Goal: Information Seeking & Learning: Learn about a topic

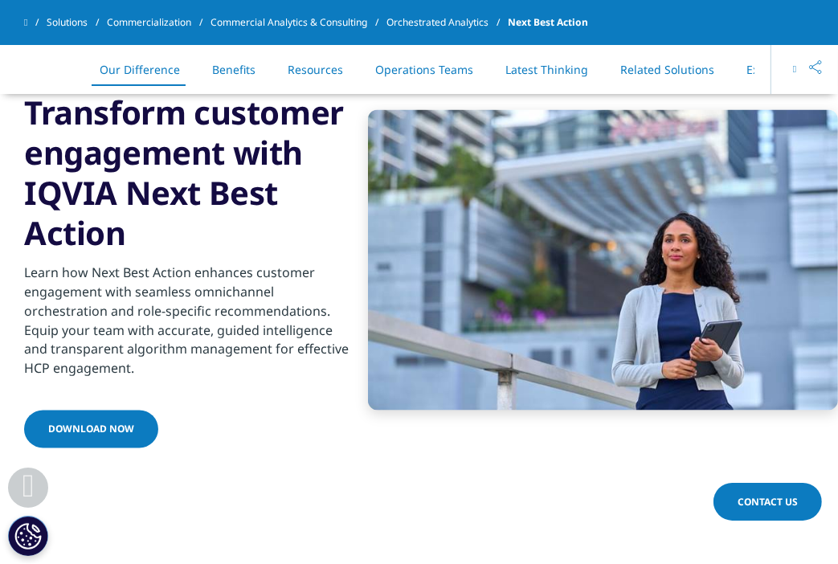
scroll to position [1847, 0]
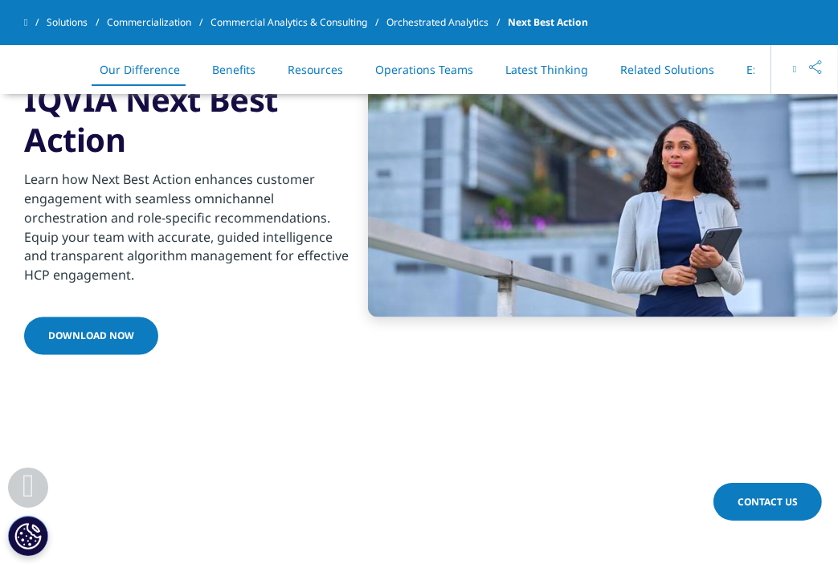
drag, startPoint x: 126, startPoint y: 338, endPoint x: 142, endPoint y: 330, distance: 18.0
click at [126, 338] on link "Download now" at bounding box center [91, 336] width 134 height 38
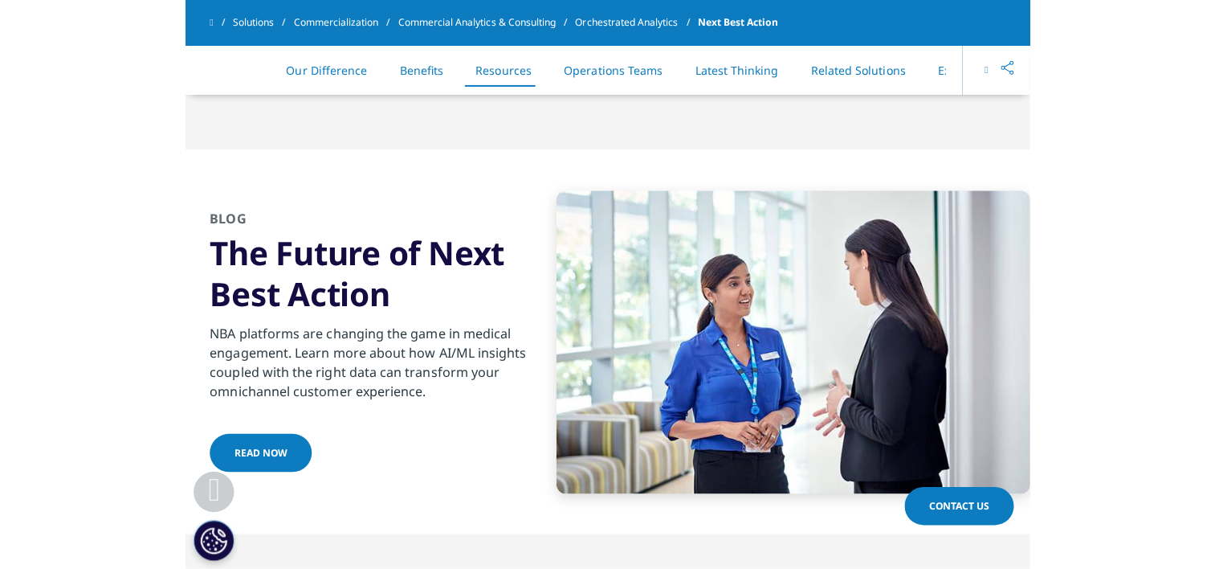
scroll to position [2971, 0]
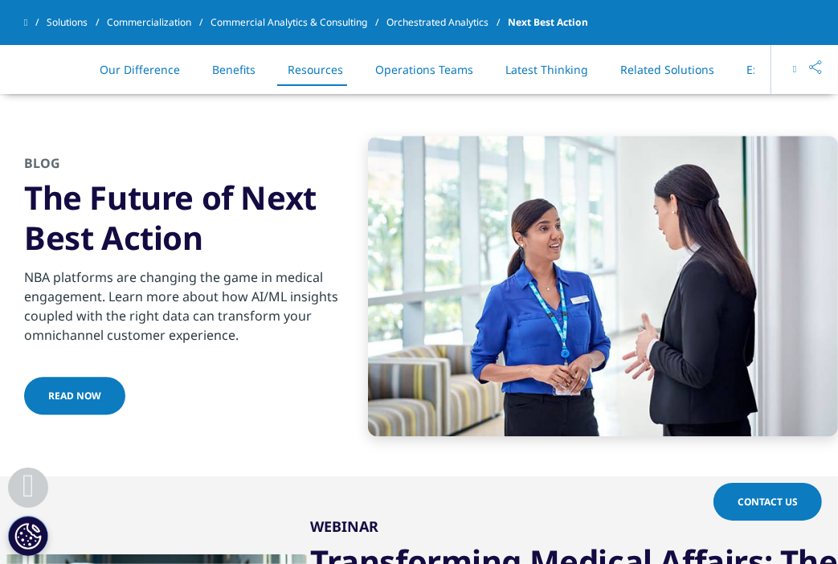
click at [84, 397] on span "Read now" at bounding box center [74, 396] width 53 height 14
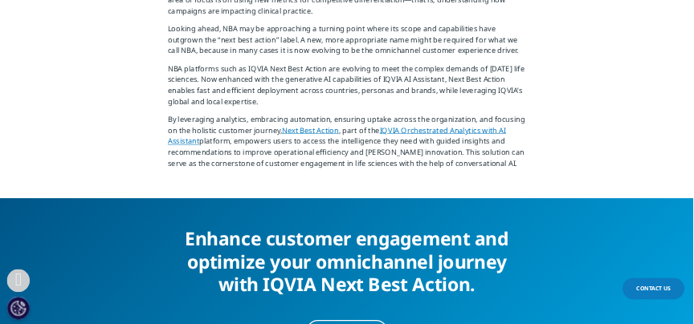
scroll to position [2249, 0]
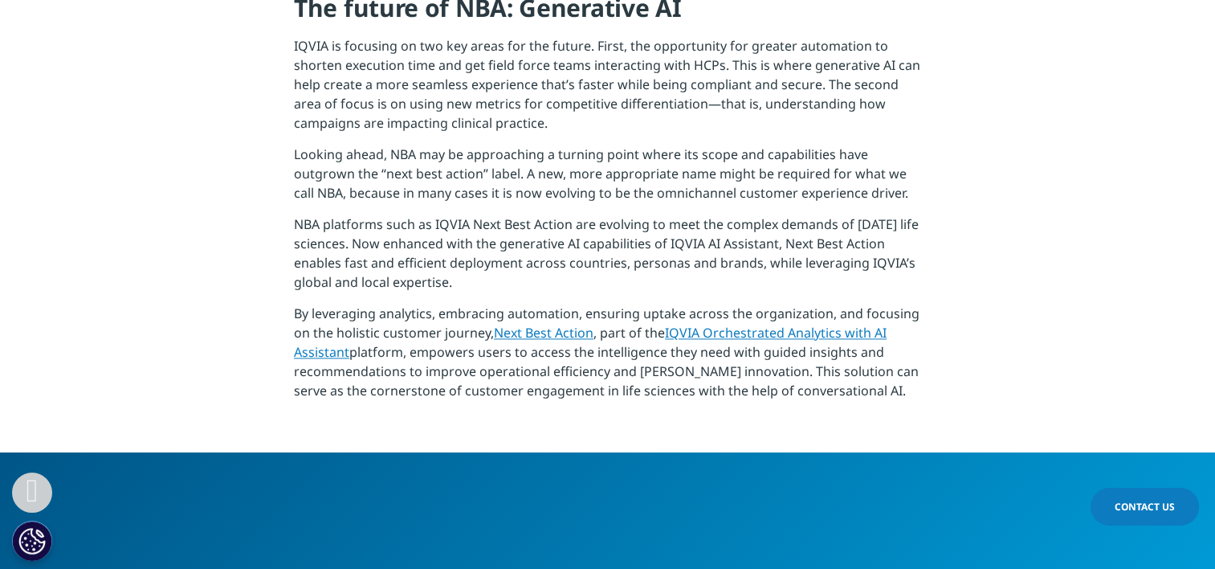
click at [541, 324] on link "Next Best Action" at bounding box center [544, 333] width 100 height 18
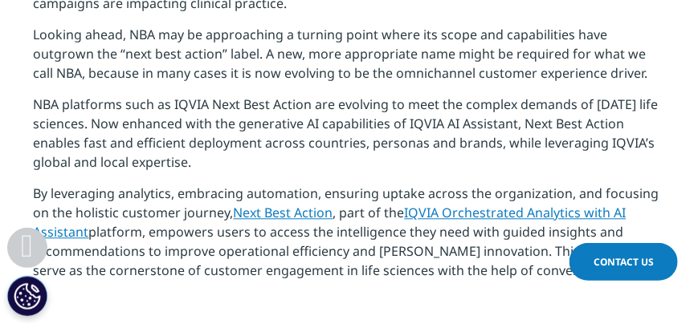
scroll to position [2294, 0]
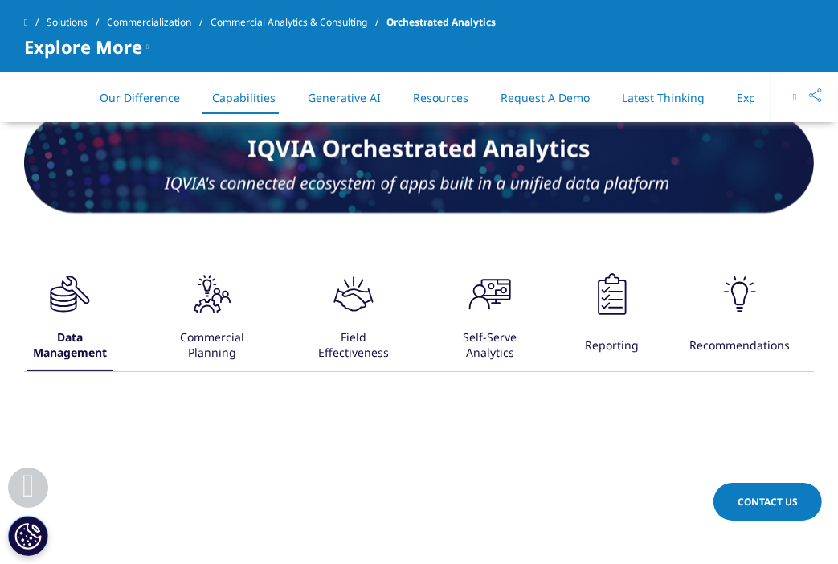
scroll to position [2168, 0]
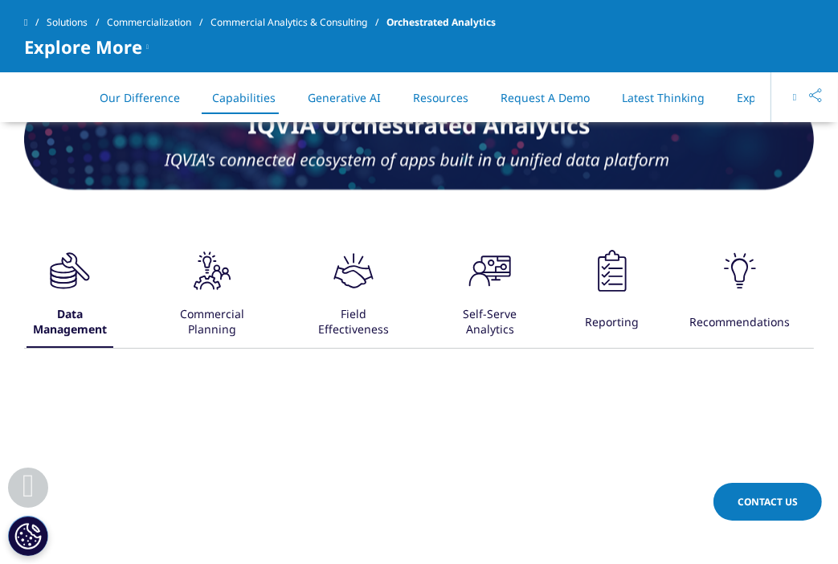
click at [216, 279] on icon ".cls-1{fill:#231f20;}" at bounding box center [212, 271] width 48 height 48
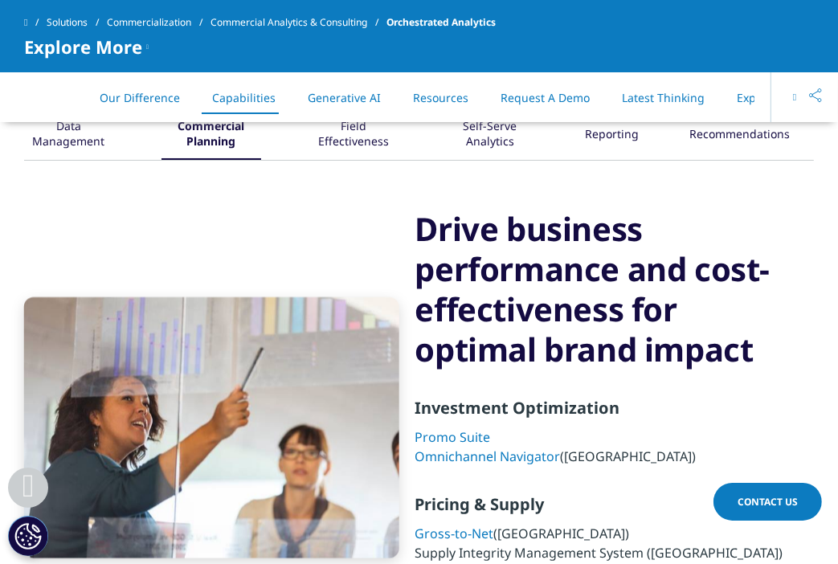
scroll to position [2249, 0]
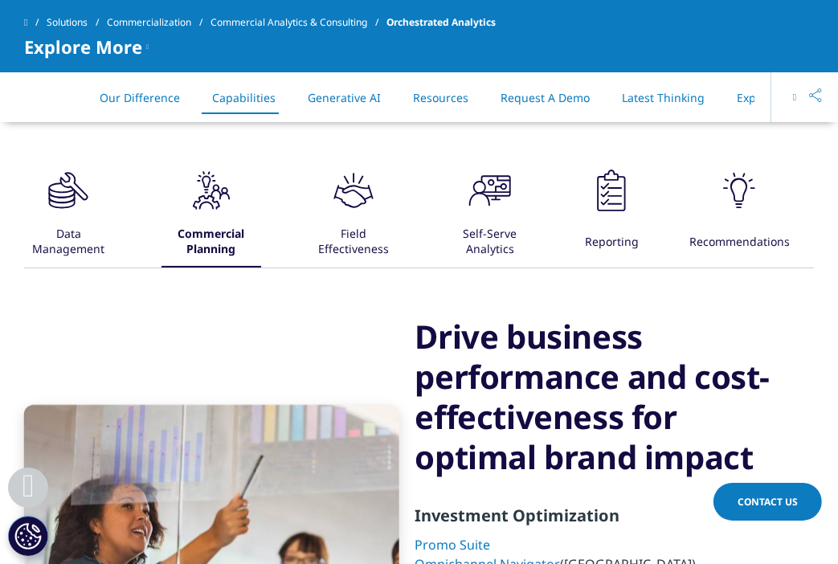
click at [365, 213] on icon ".cls-1{fill:#231f20;}" at bounding box center [353, 190] width 48 height 48
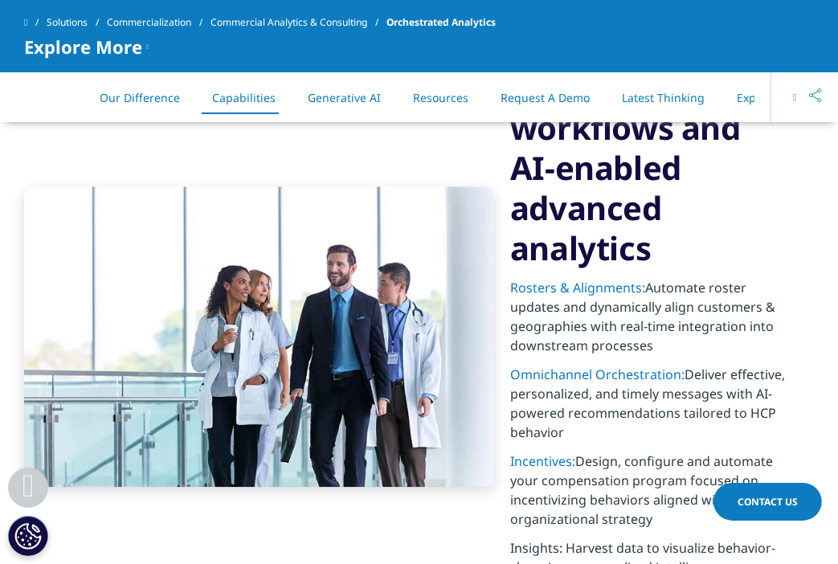
scroll to position [2650, 0]
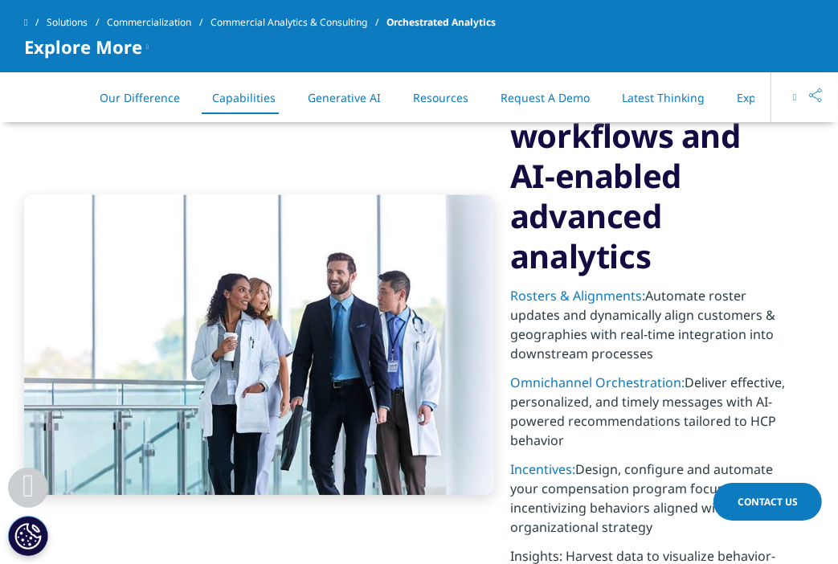
click at [360, 99] on link "Generative AI" at bounding box center [344, 97] width 73 height 15
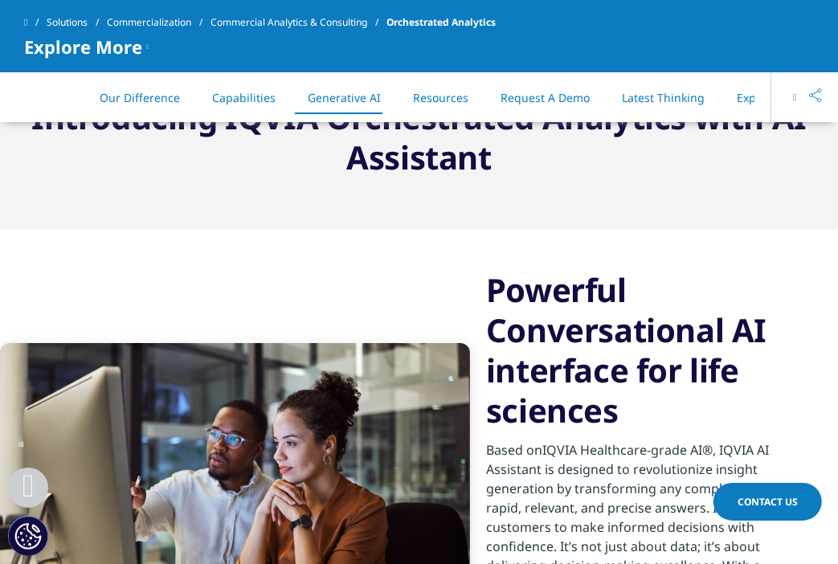
scroll to position [3865, 0]
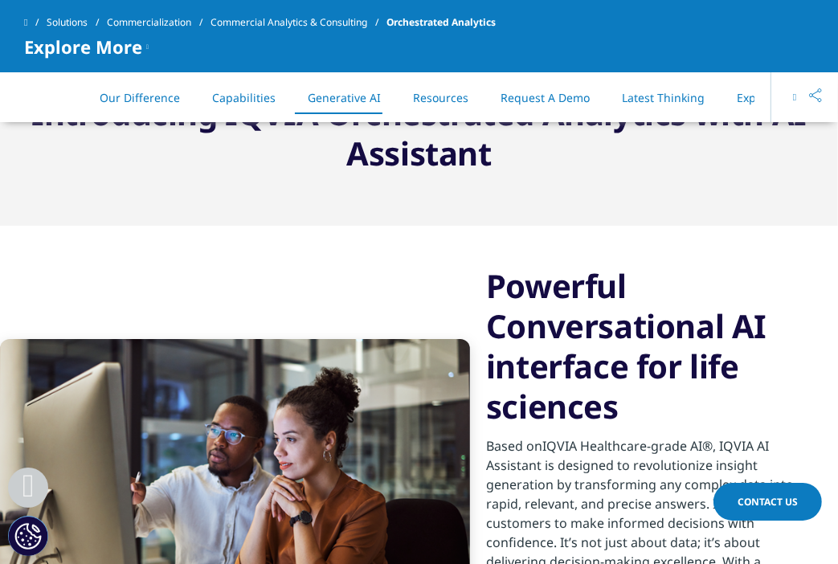
click at [444, 100] on link "Resources" at bounding box center [440, 97] width 55 height 15
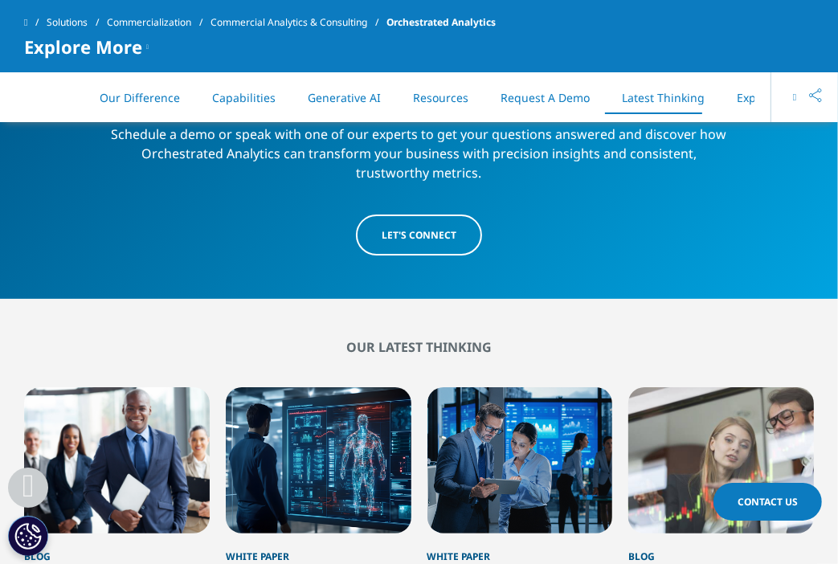
scroll to position [8508, 0]
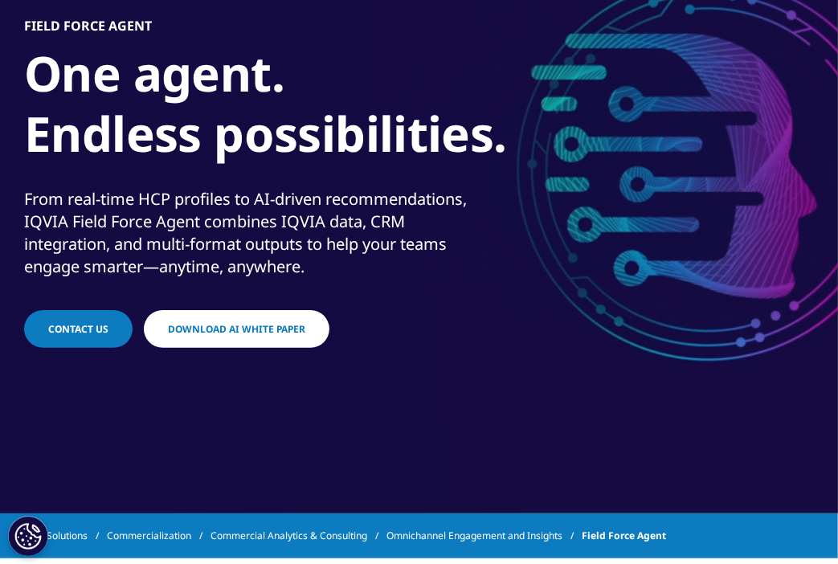
scroll to position [161, 0]
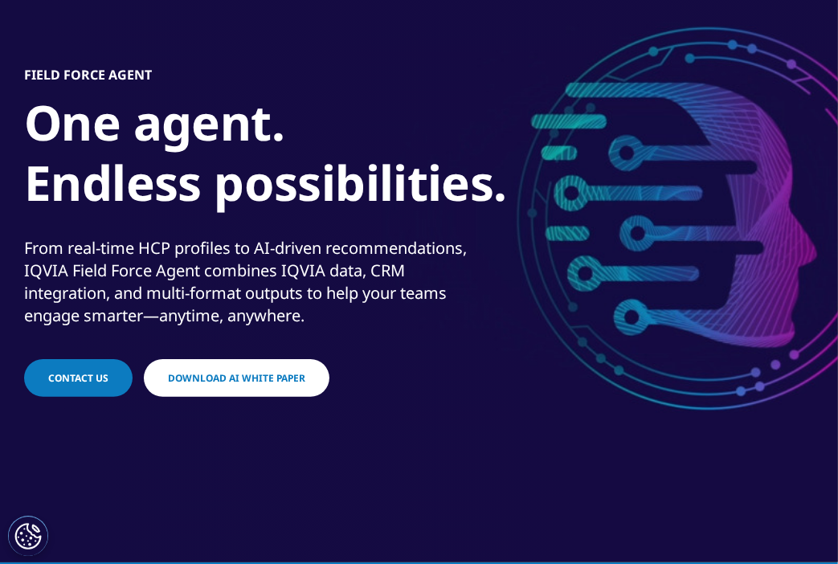
drag, startPoint x: 239, startPoint y: 385, endPoint x: 533, endPoint y: 214, distance: 339.7
click at [239, 385] on link "Download AI White Paper" at bounding box center [237, 378] width 186 height 38
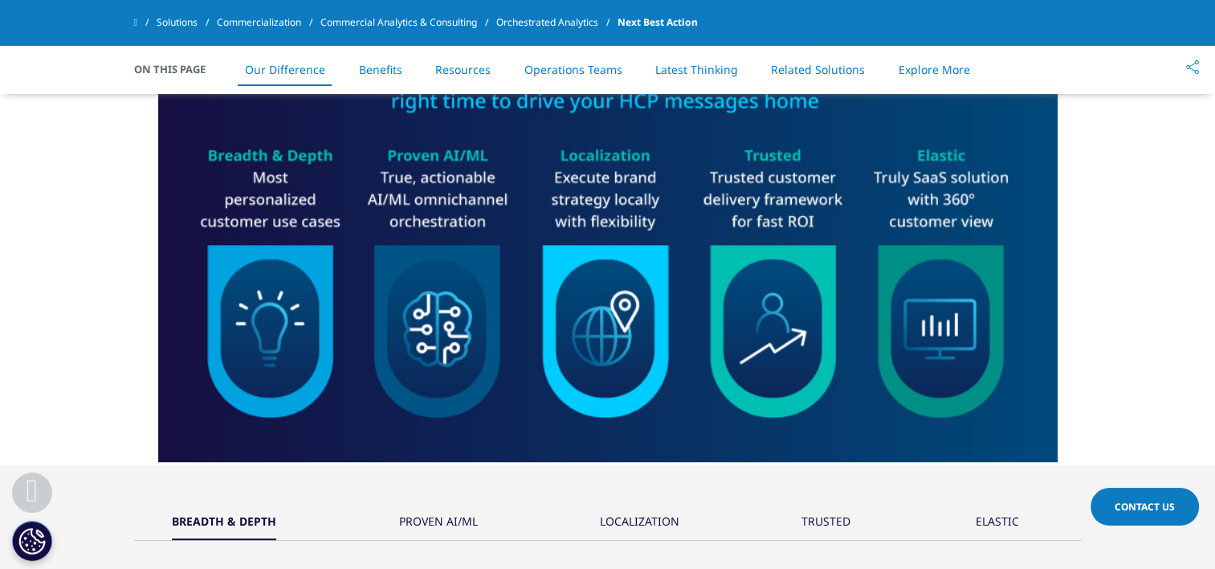
scroll to position [723, 0]
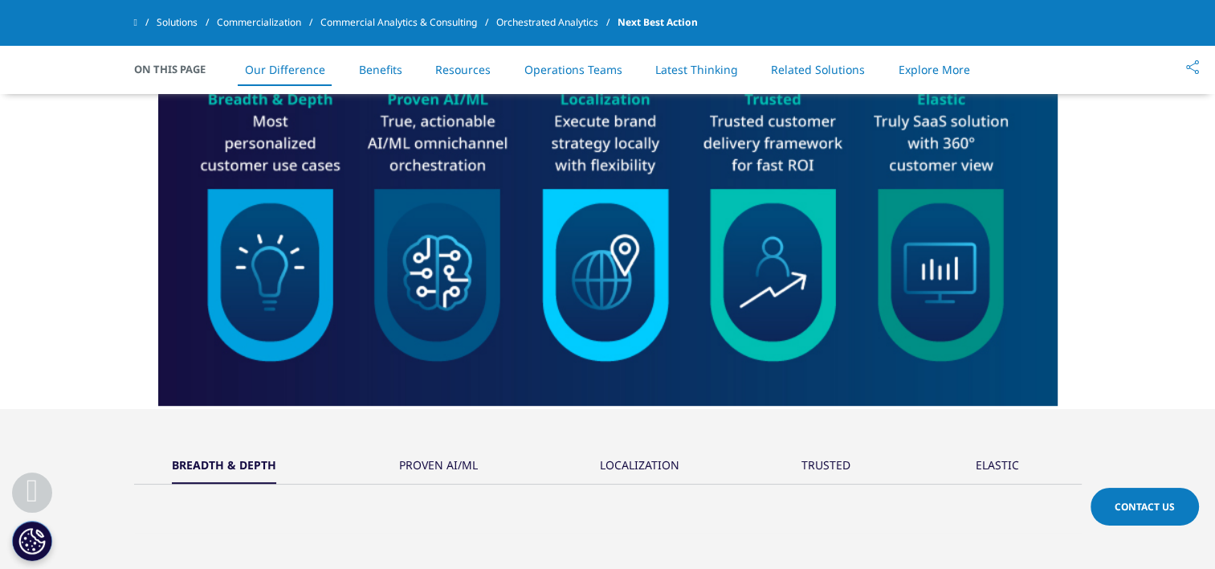
click at [671, 464] on div "LOCALIZATION" at bounding box center [640, 466] width 80 height 35
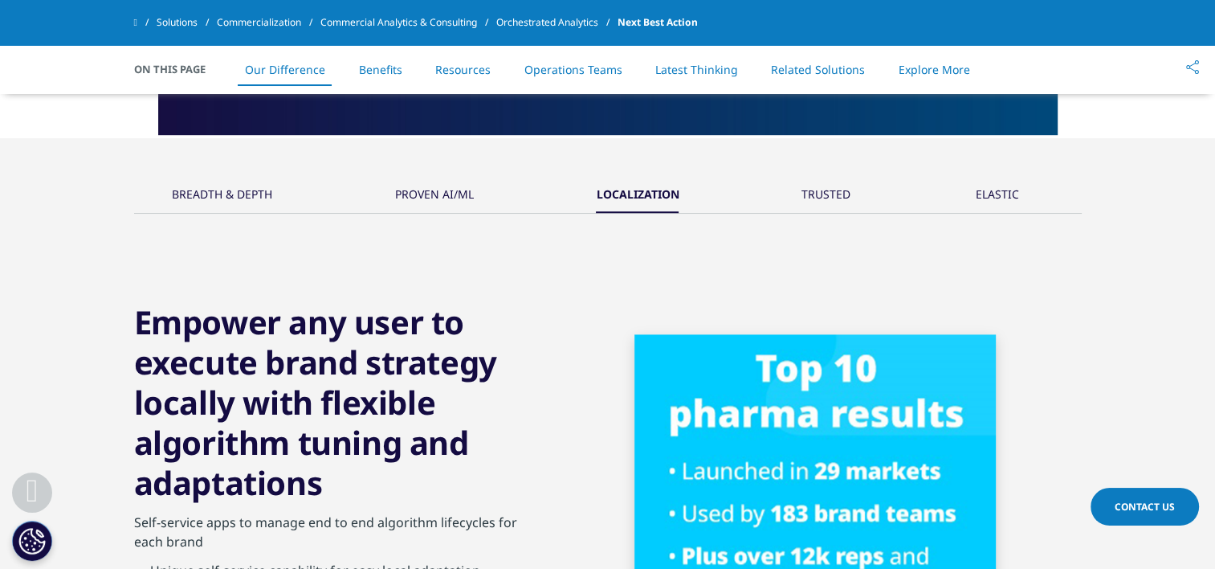
scroll to position [964, 0]
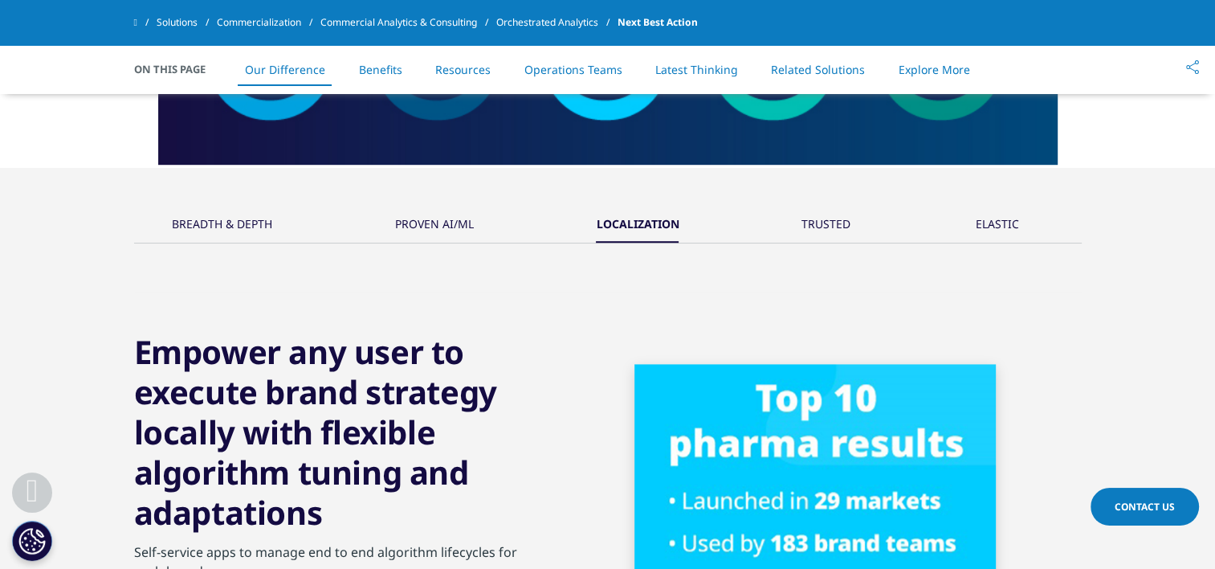
click at [813, 226] on div "TRUSTED" at bounding box center [825, 225] width 49 height 35
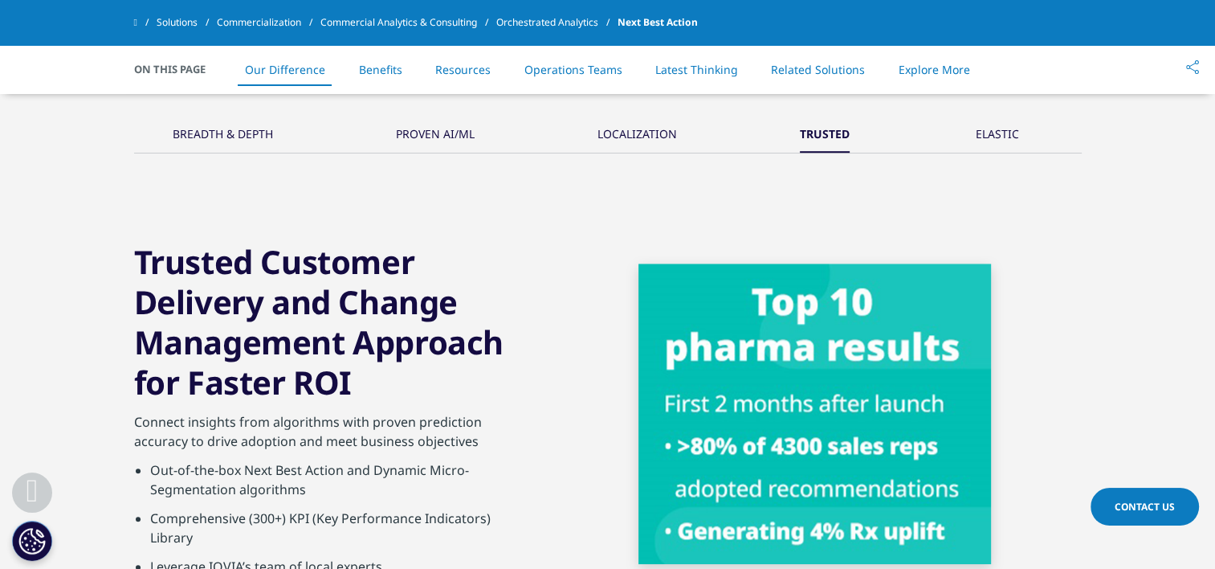
scroll to position [1044, 0]
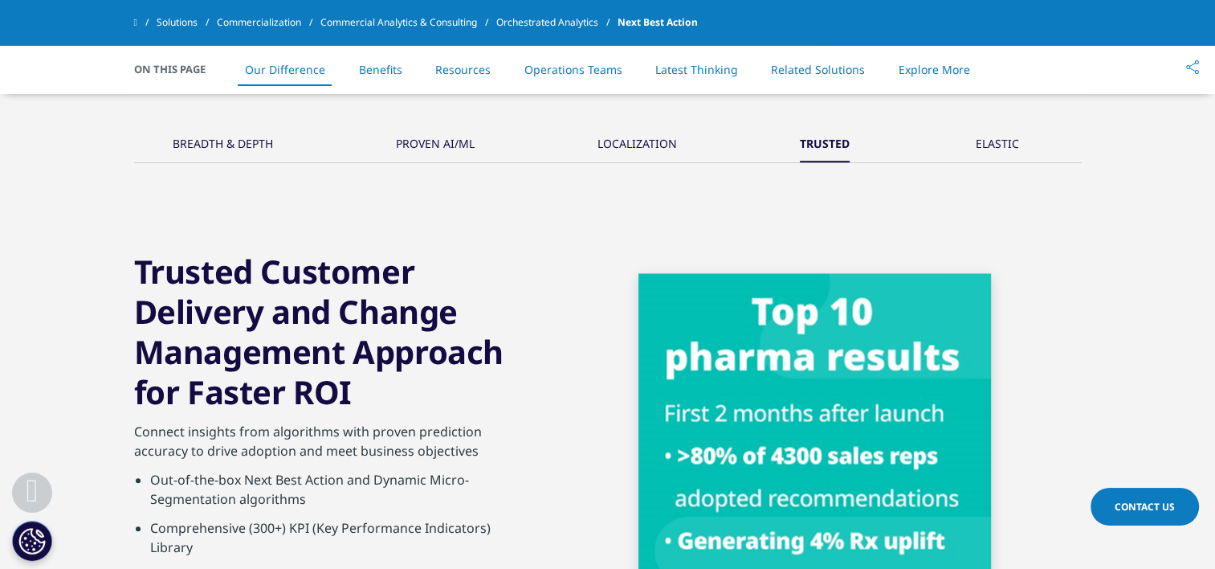
click at [985, 147] on div "ELASTIC" at bounding box center [996, 145] width 43 height 35
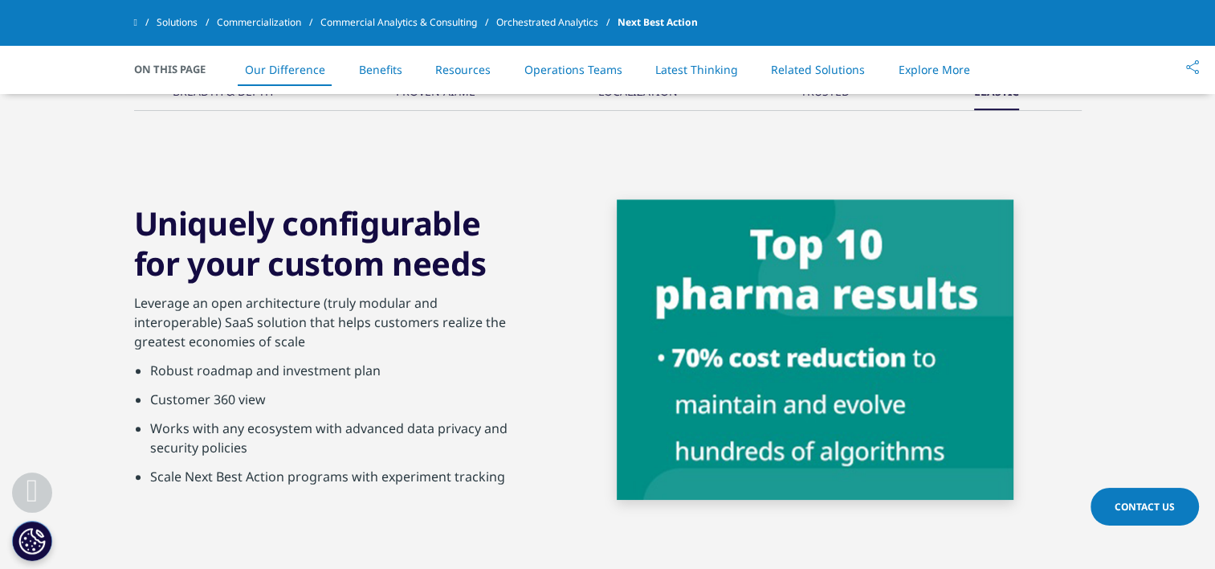
scroll to position [1124, 0]
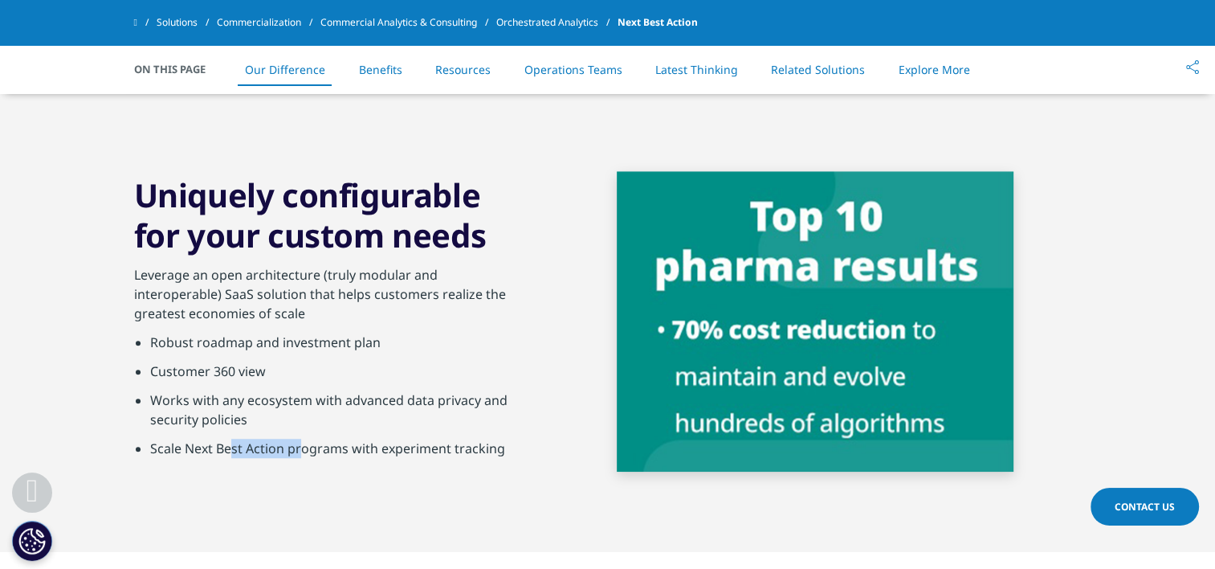
drag, startPoint x: 242, startPoint y: 450, endPoint x: 307, endPoint y: 445, distance: 65.2
click at [307, 445] on li "Scale Next Best Action programs with experiment tracking" at bounding box center [336, 452] width 373 height 29
drag, startPoint x: 307, startPoint y: 445, endPoint x: 151, endPoint y: 365, distance: 174.9
click at [151, 365] on li "Customer 360 view" at bounding box center [336, 375] width 373 height 29
copy li "Customer 360 view"
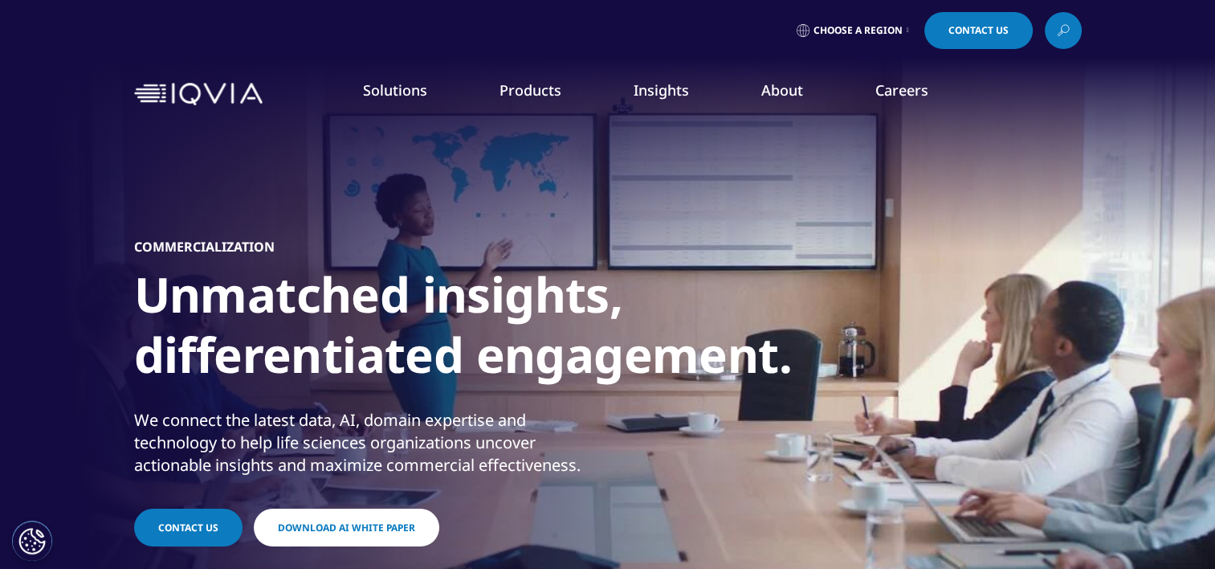
click at [320, 520] on span "Download AI White Paper" at bounding box center [346, 527] width 137 height 14
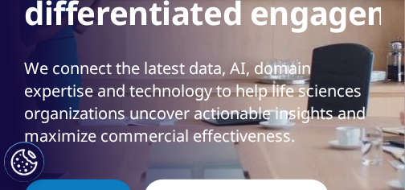
scroll to position [187, 0]
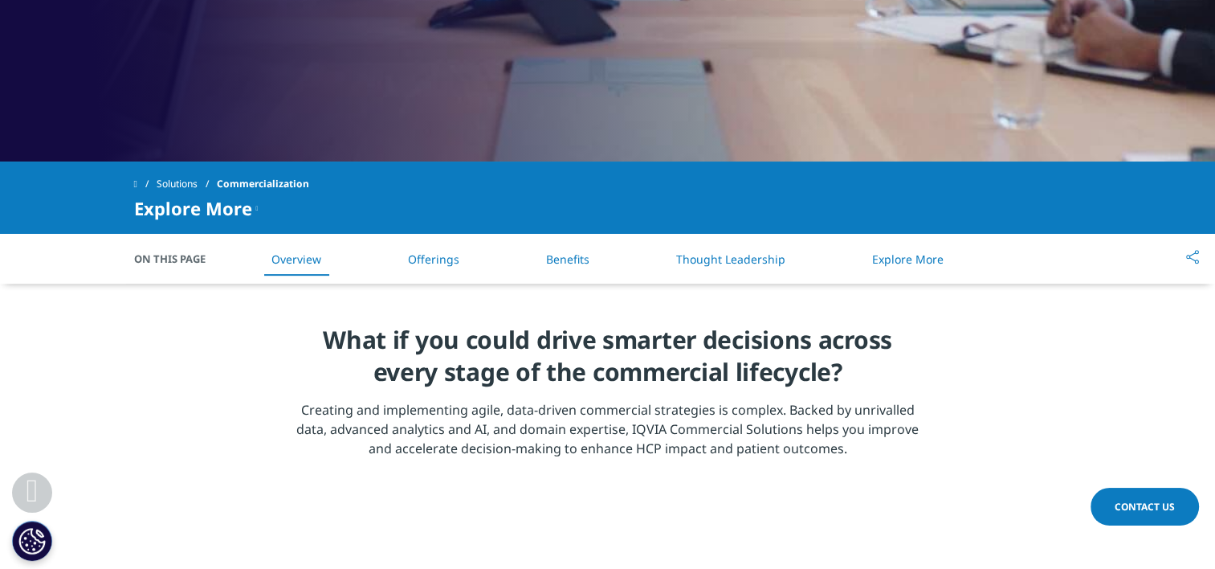
scroll to position [562, 0]
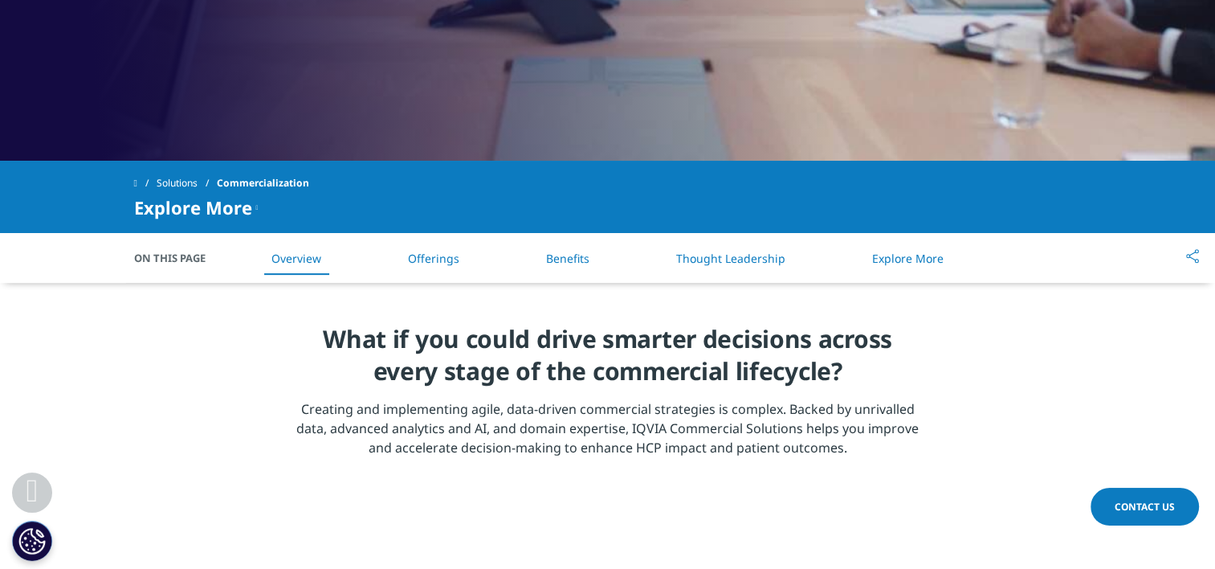
click at [453, 263] on link "Offerings" at bounding box center [433, 258] width 51 height 15
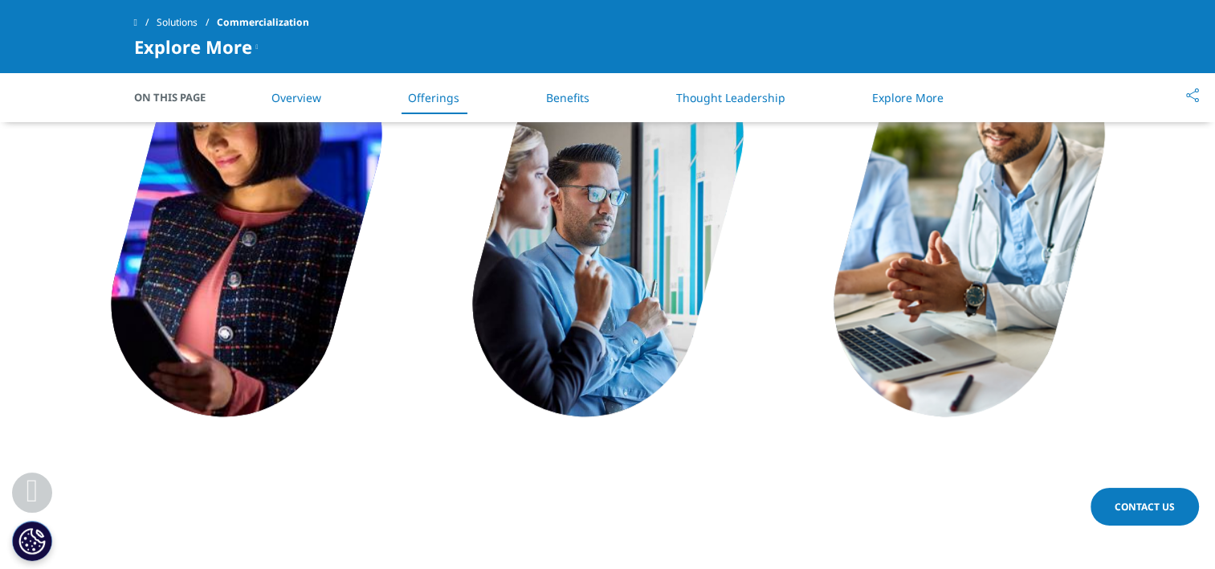
click at [582, 99] on link "Benefits" at bounding box center [567, 97] width 43 height 15
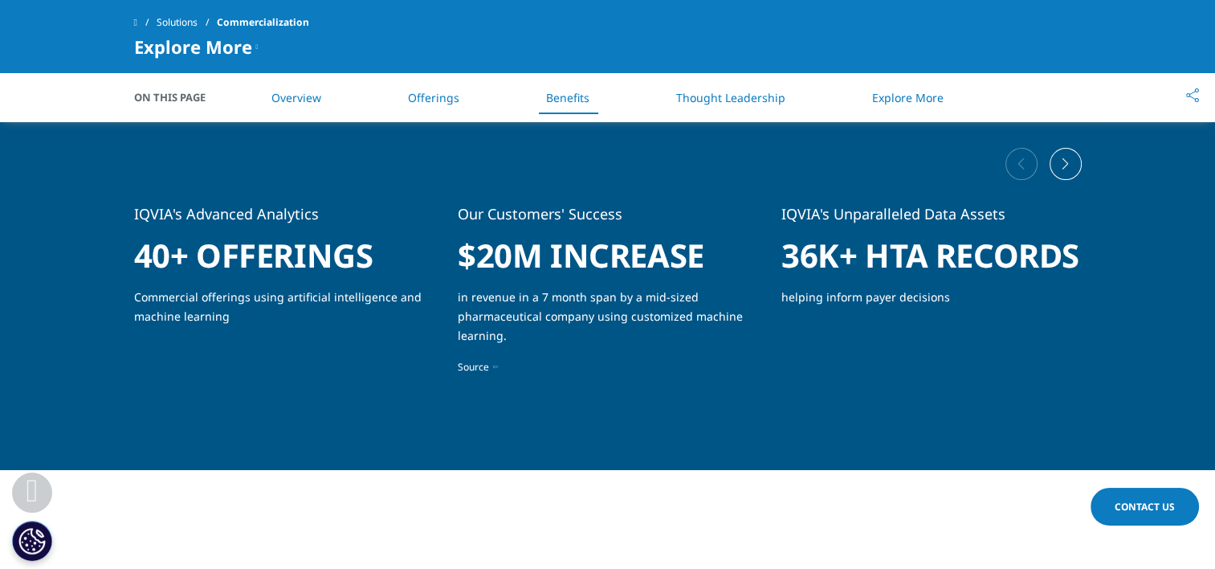
click at [299, 94] on link "Overview" at bounding box center [296, 97] width 50 height 15
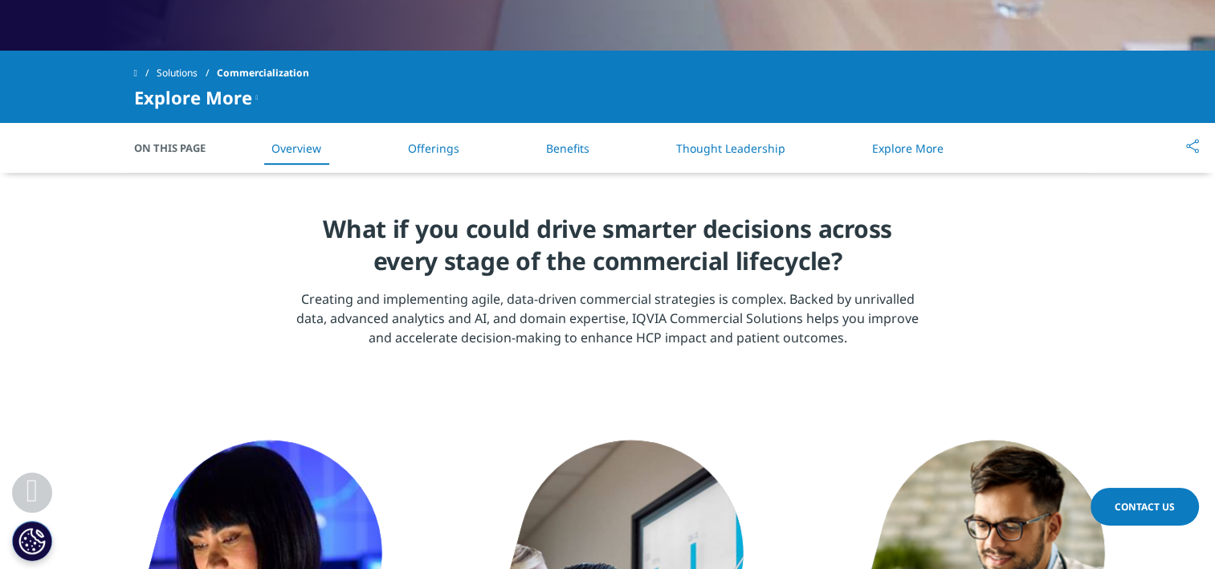
scroll to position [592, 0]
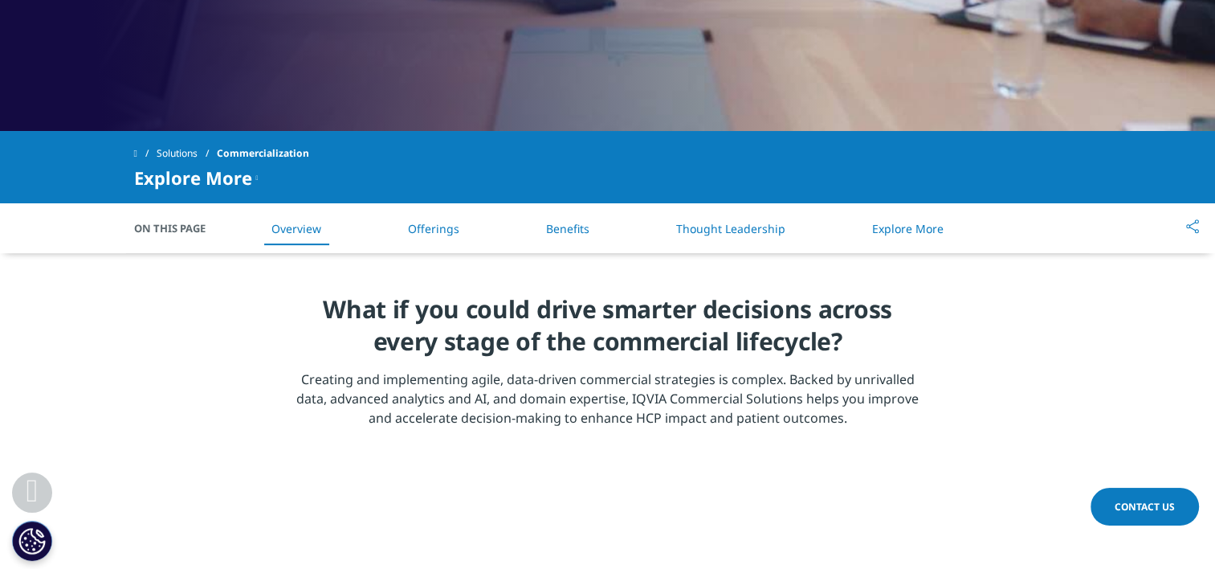
click at [167, 222] on span "On This Page" at bounding box center [178, 228] width 88 height 16
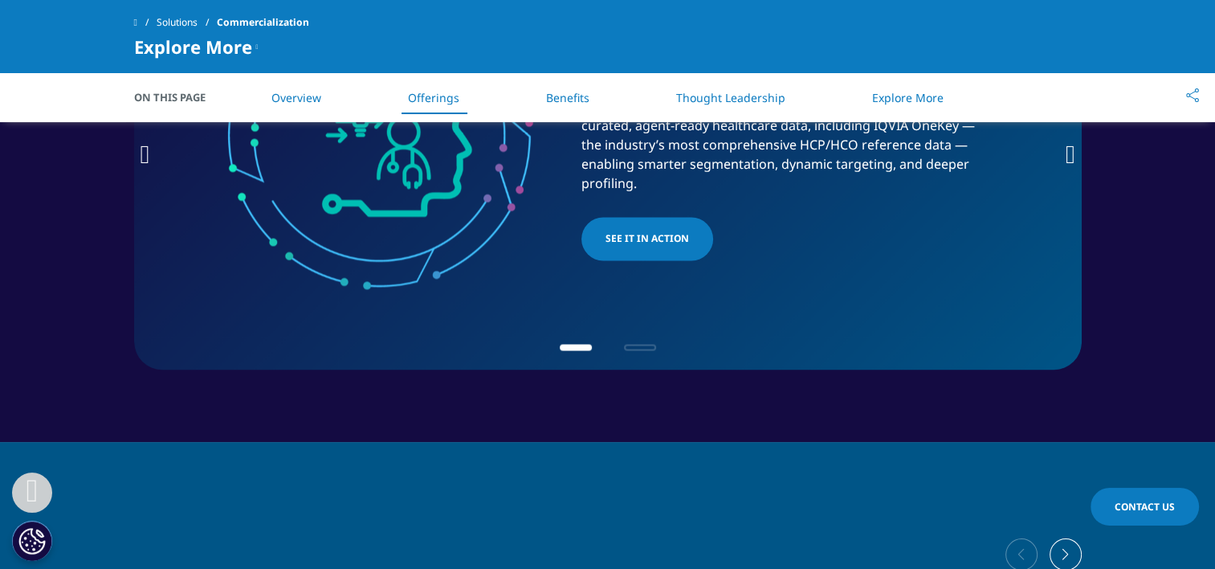
scroll to position [2600, 0]
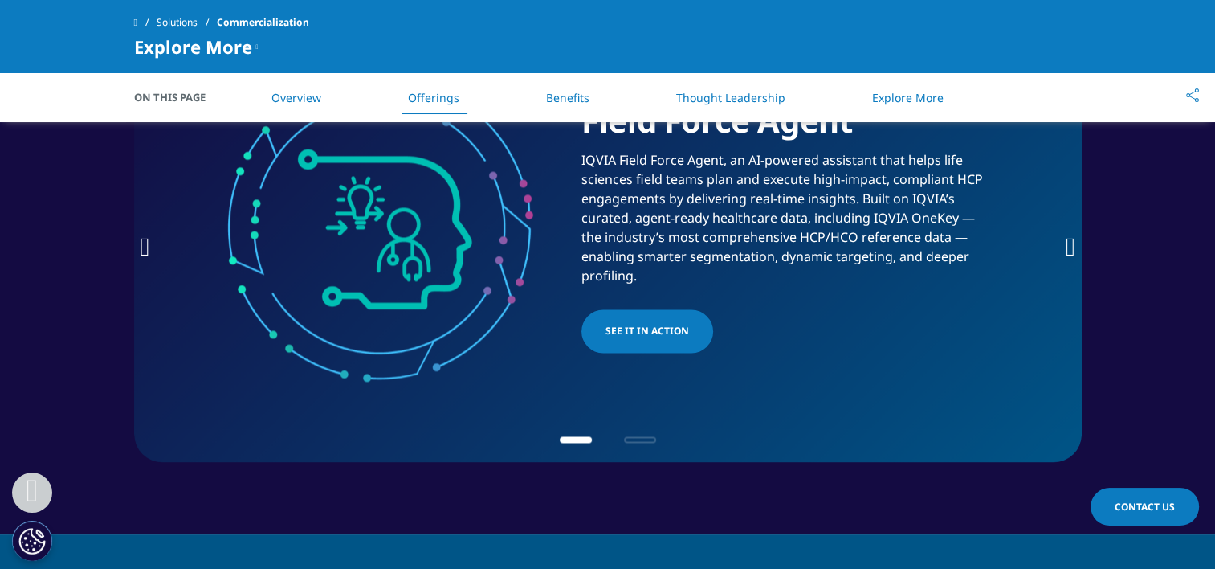
click at [639, 437] on span "Go to slide 2" at bounding box center [640, 439] width 32 height 6
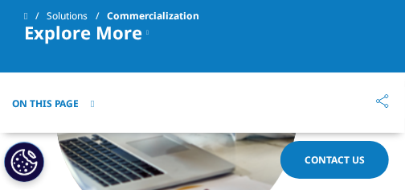
scroll to position [2519, 0]
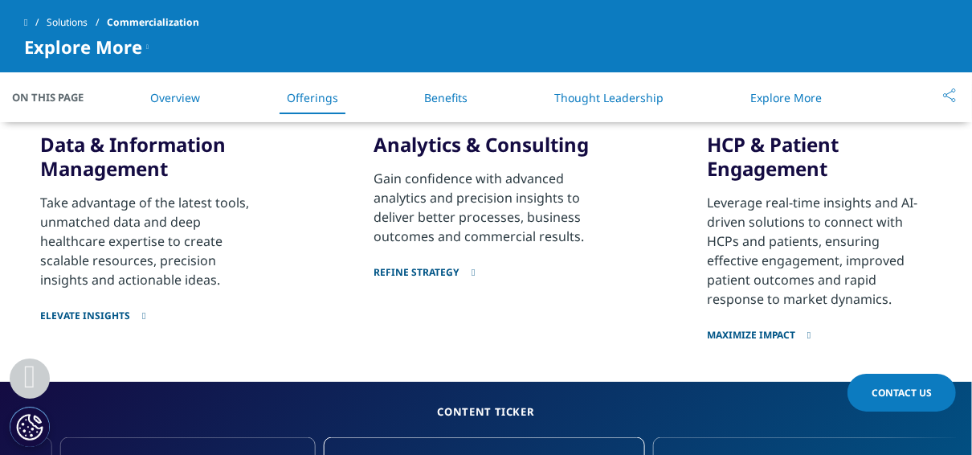
scroll to position [1413, 0]
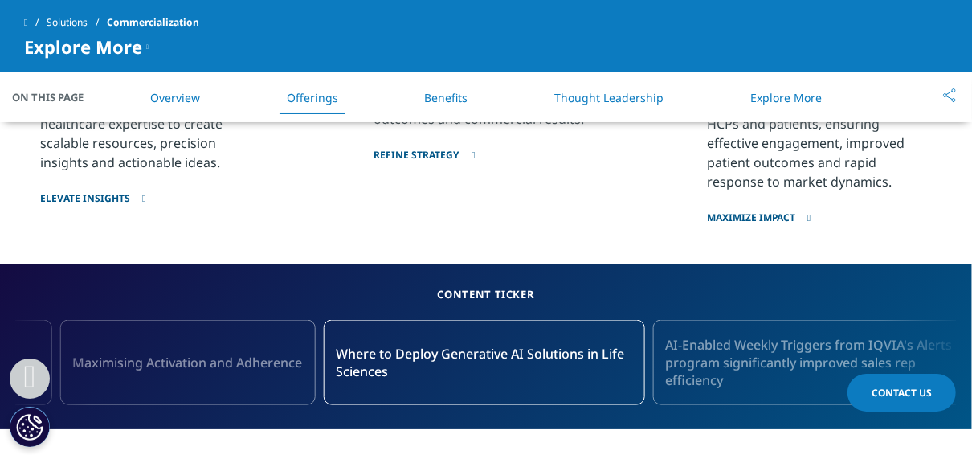
click at [773, 342] on span "AI-Enabled Weekly Triggers from IQVIA's Alerts program significantly improved s…" at bounding box center [813, 362] width 296 height 53
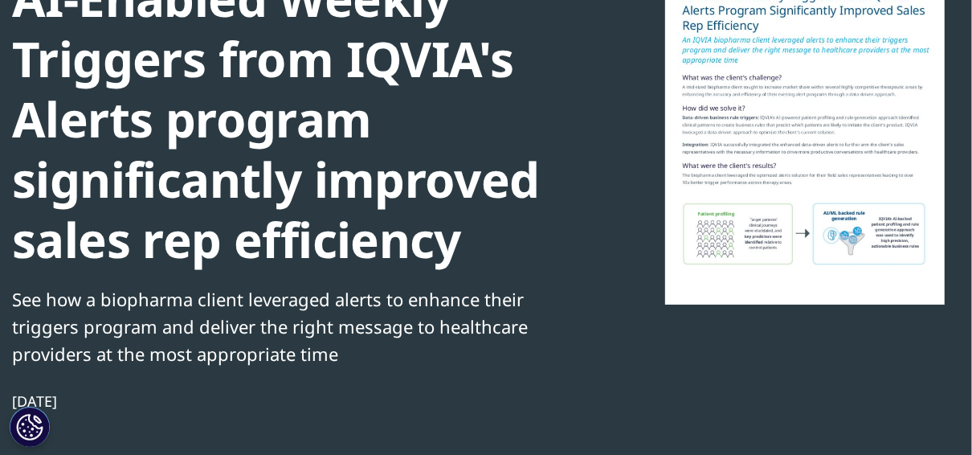
scroll to position [193, 0]
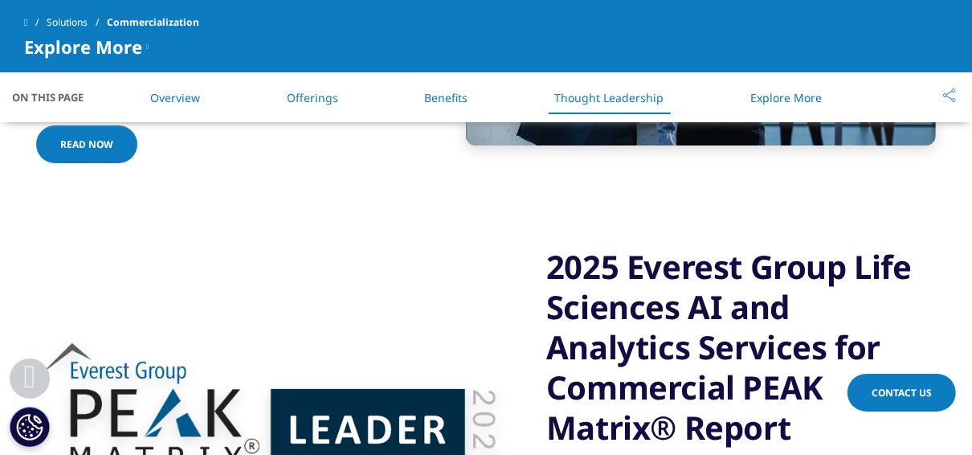
scroll to position [3999, 0]
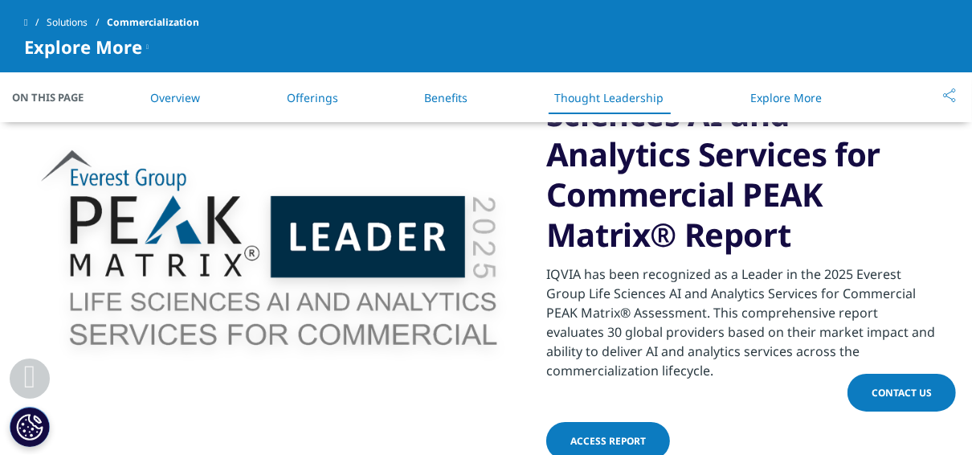
click at [646, 434] on span "access report" at bounding box center [607, 441] width 75 height 14
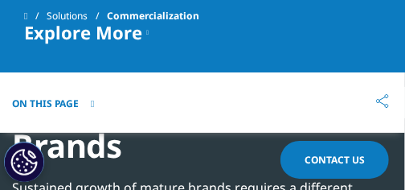
scroll to position [4228, 0]
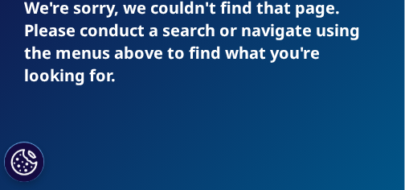
scroll to position [214, 0]
